Goal: Check status: Check status

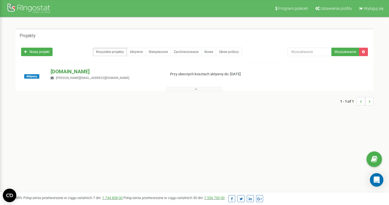
drag, startPoint x: 0, startPoint y: 0, endPoint x: 102, endPoint y: 71, distance: 124.1
click at [102, 71] on p "[DOMAIN_NAME]" at bounding box center [106, 71] width 110 height 7
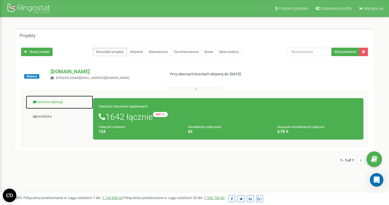
click at [56, 102] on link "Centrum obsługi" at bounding box center [60, 102] width 68 height 14
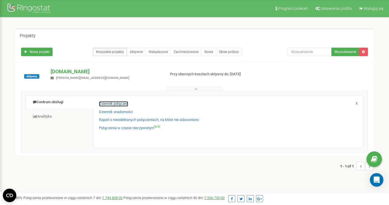
click at [121, 102] on link "Dziennik połączeń" at bounding box center [113, 103] width 29 height 5
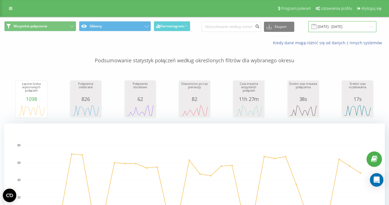
click at [341, 29] on input "[DATE] - [DATE]" at bounding box center [343, 26] width 68 height 11
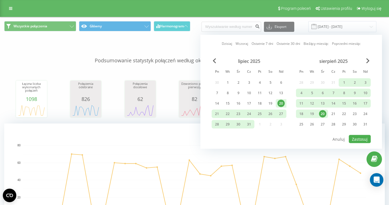
click at [323, 112] on div "20" at bounding box center [322, 113] width 7 height 7
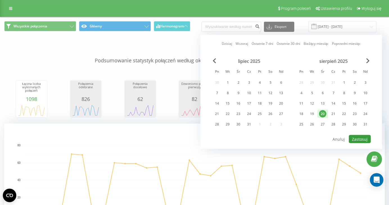
click at [366, 137] on button "Zastosuj" at bounding box center [360, 139] width 22 height 8
type input "[DATE] - [DATE]"
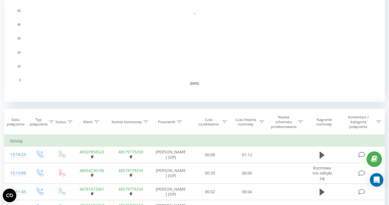
scroll to position [274, 0]
